Goal: Information Seeking & Learning: Learn about a topic

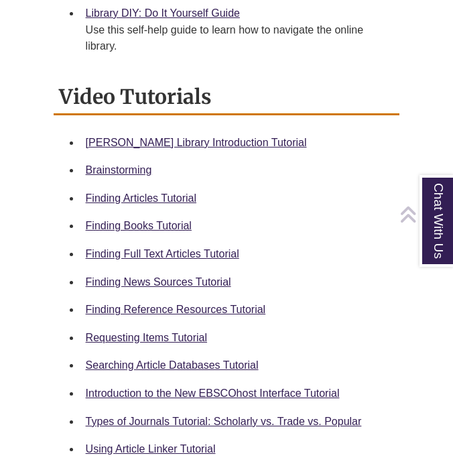
scroll to position [587, 0]
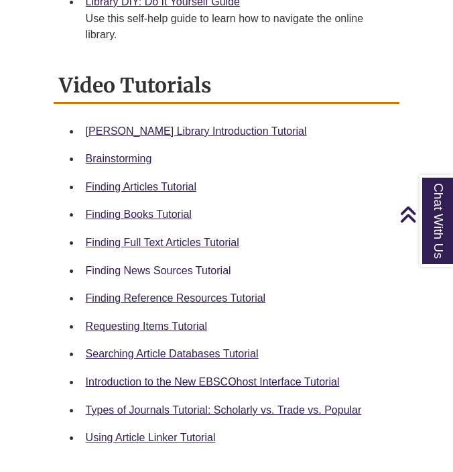
click at [163, 268] on link "Finding News Sources Tutorial" at bounding box center [159, 270] width 146 height 11
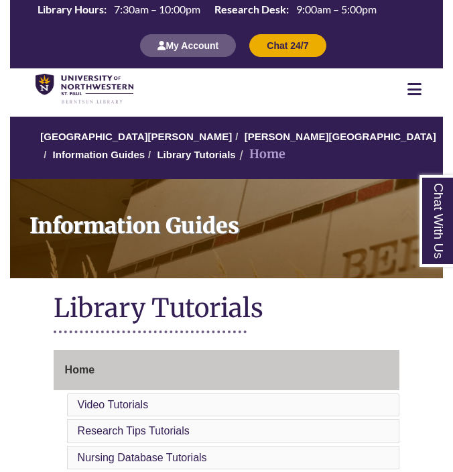
scroll to position [0, 0]
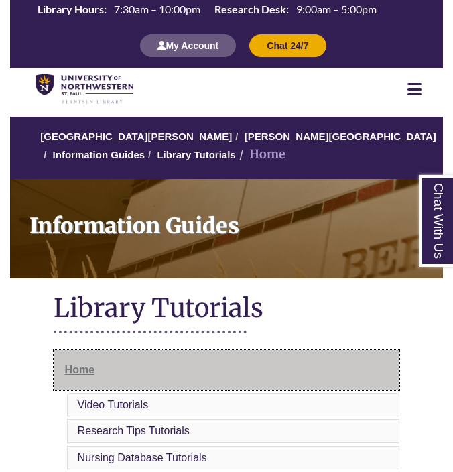
click at [101, 376] on link "Home" at bounding box center [227, 370] width 347 height 40
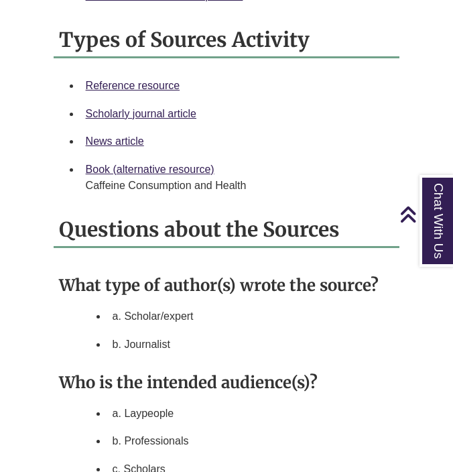
scroll to position [1469, 0]
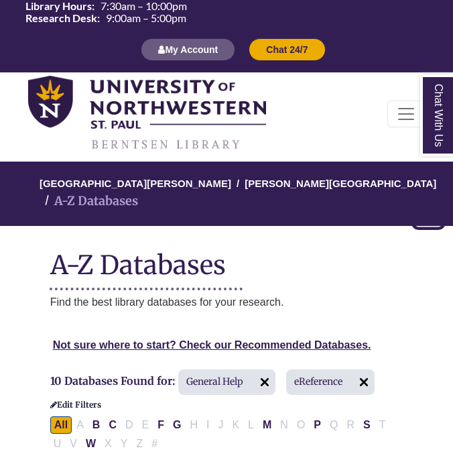
select select "*****"
select select "Database Subject Filter"
select select "Database Types Filter"
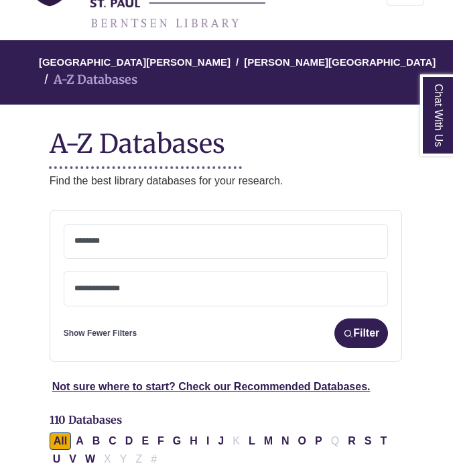
scroll to position [121, 0]
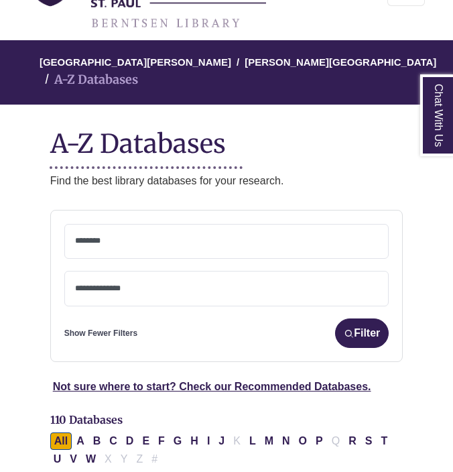
select select "Database Subject Filter"
select select "Database Types Filter"
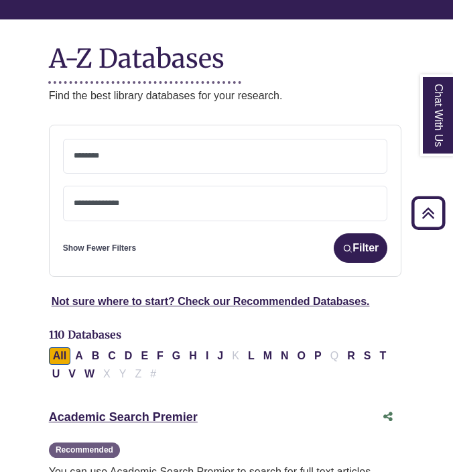
scroll to position [207, 0]
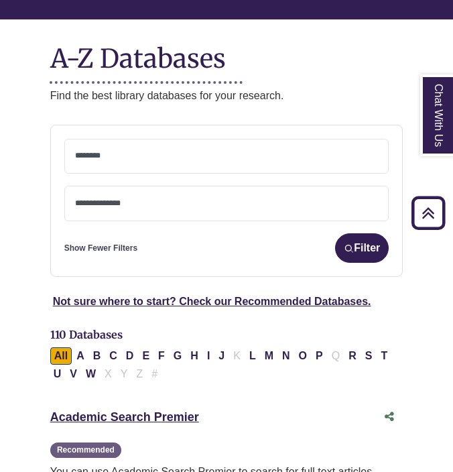
select select "Database Subject Filter"
select select "Database Types Filter"
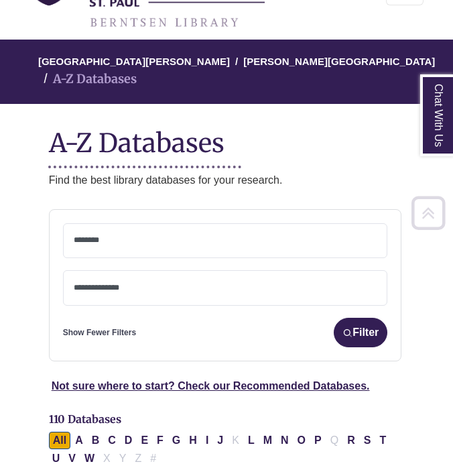
scroll to position [122, 0]
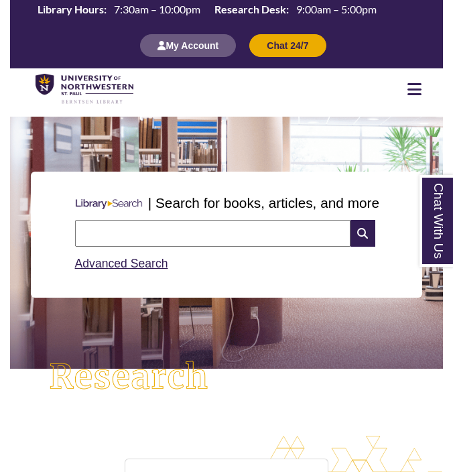
click at [139, 230] on input "text" at bounding box center [213, 233] width 276 height 27
type input "**********"
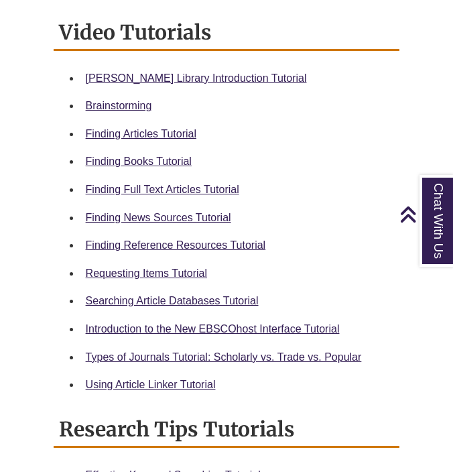
scroll to position [274, 0]
